Goal: Transaction & Acquisition: Purchase product/service

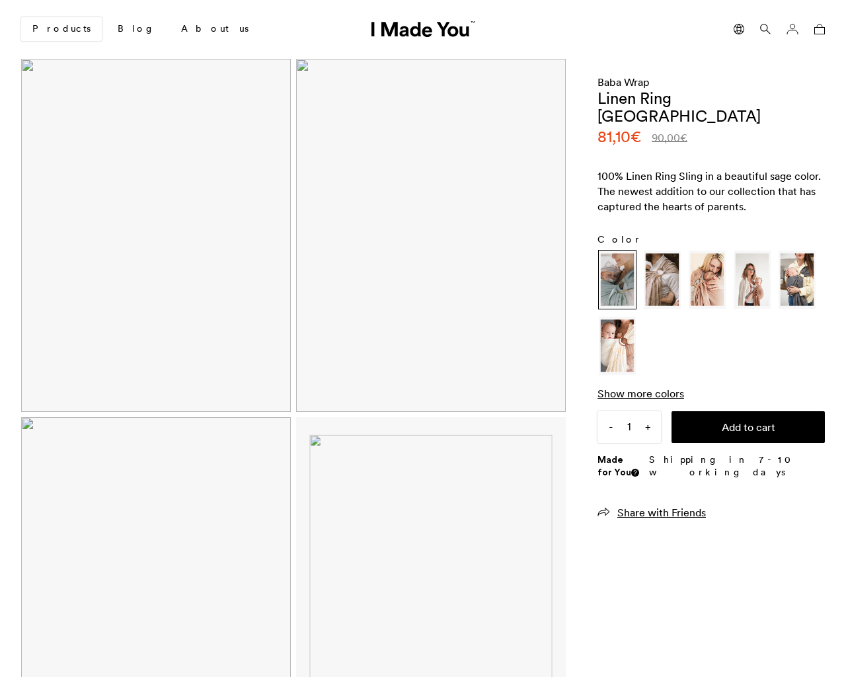
scroll to position [976, 0]
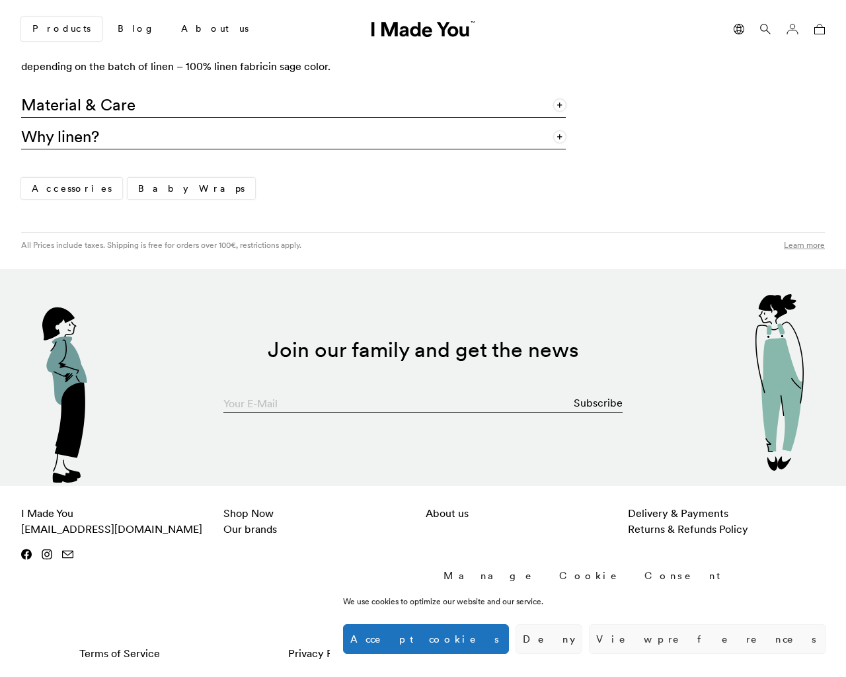
type input "[EMAIL_ADDRESS][DOMAIN_NAME]"
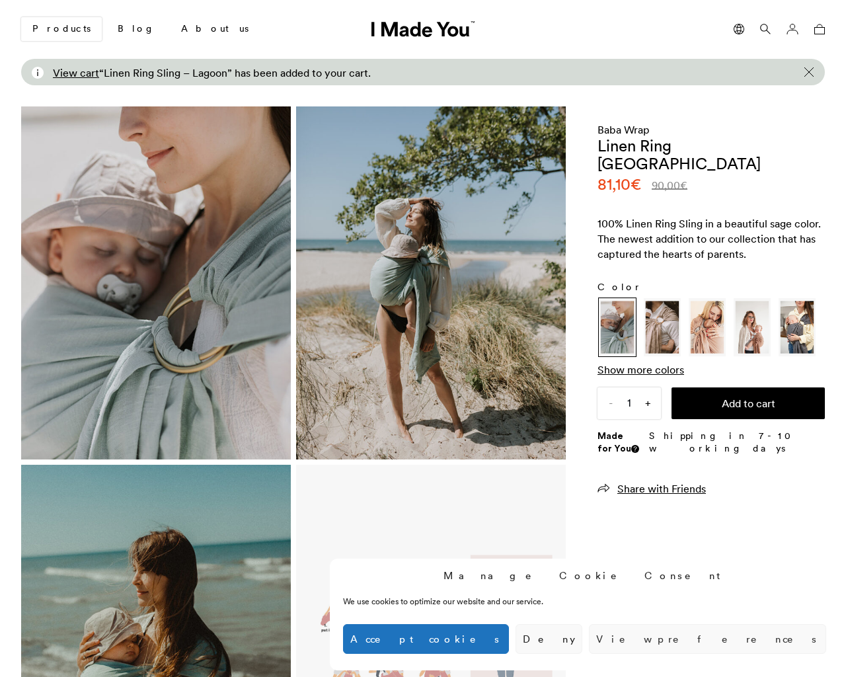
scroll to position [1024, 0]
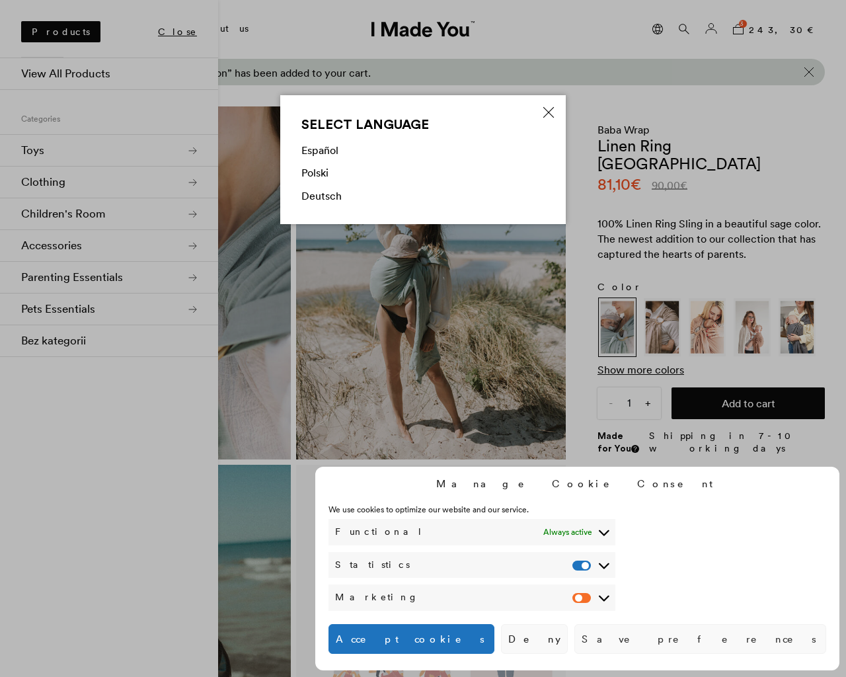
checkbox input "false"
